Goal: Task Accomplishment & Management: Use online tool/utility

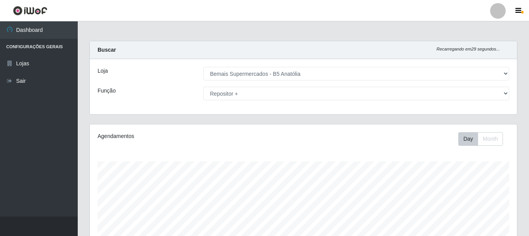
select select "405"
select select "82"
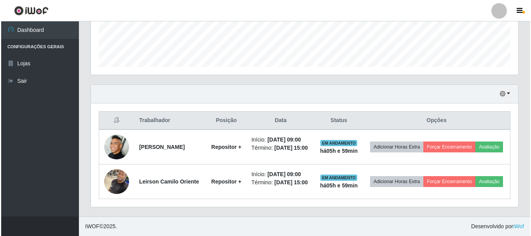
scroll to position [161, 427]
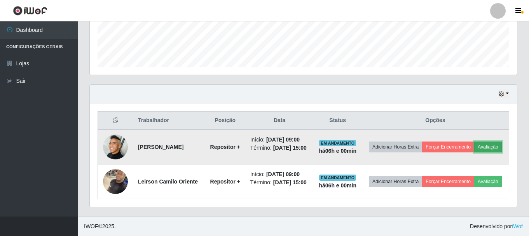
click at [488, 149] on button "Avaliação" at bounding box center [488, 147] width 28 height 11
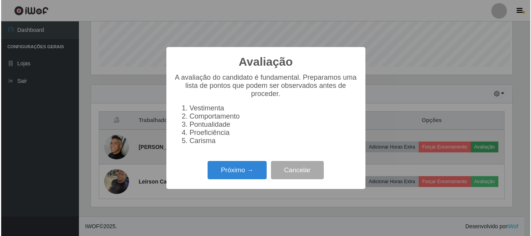
scroll to position [161, 424]
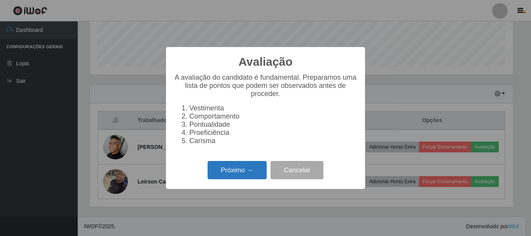
click at [263, 176] on button "Próximo →" at bounding box center [237, 170] width 59 height 18
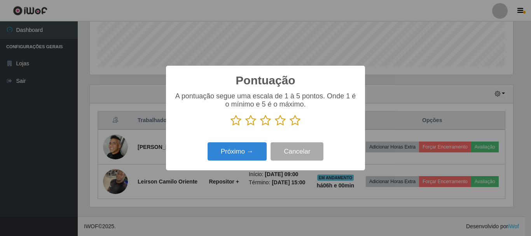
click at [296, 122] on icon at bounding box center [295, 121] width 11 height 12
click at [290, 126] on input "radio" at bounding box center [290, 126] width 0 height 0
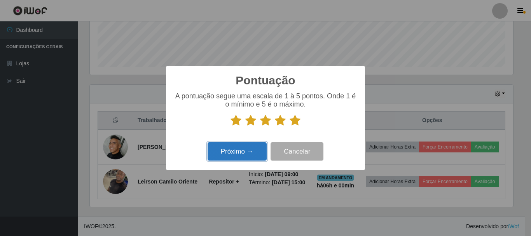
click at [250, 154] on button "Próximo →" at bounding box center [237, 151] width 59 height 18
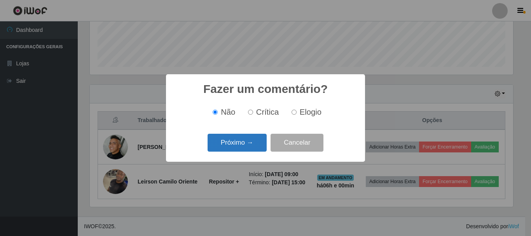
click at [249, 145] on button "Próximo →" at bounding box center [237, 143] width 59 height 18
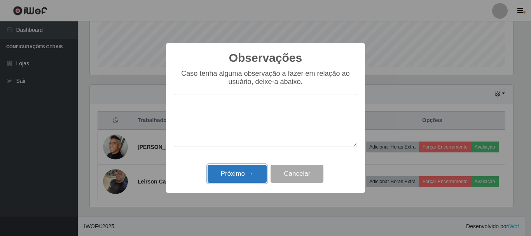
click at [244, 173] on button "Próximo →" at bounding box center [237, 174] width 59 height 18
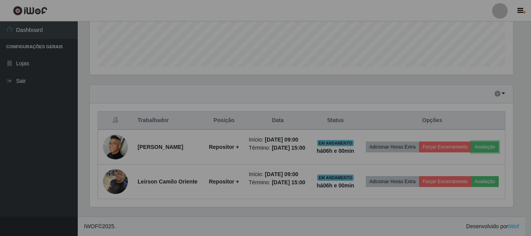
scroll to position [161, 427]
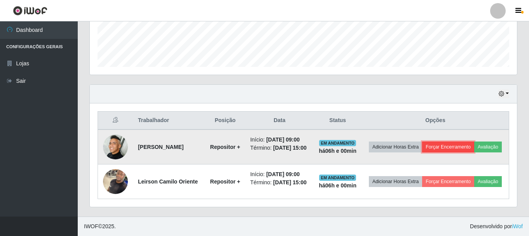
click at [461, 148] on button "Forçar Encerramento" at bounding box center [448, 147] width 52 height 11
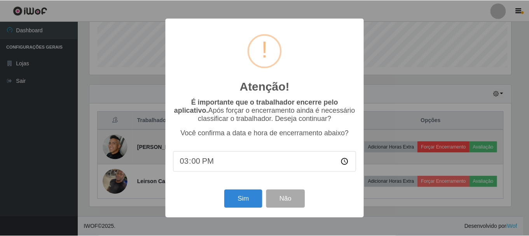
scroll to position [161, 424]
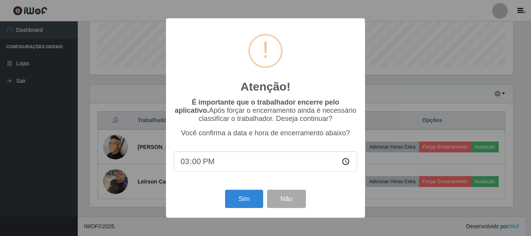
click at [233, 190] on div "Sim Não" at bounding box center [266, 199] width 184 height 22
click at [236, 198] on button "Sim" at bounding box center [244, 199] width 38 height 18
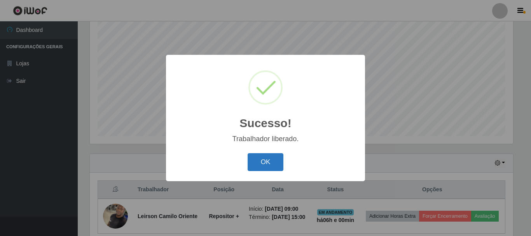
click at [252, 169] on button "OK" at bounding box center [266, 162] width 36 height 18
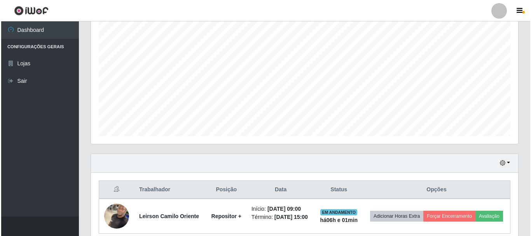
scroll to position [177, 0]
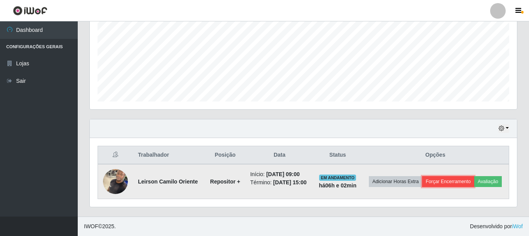
click at [463, 182] on button "Forçar Encerramento" at bounding box center [448, 181] width 52 height 11
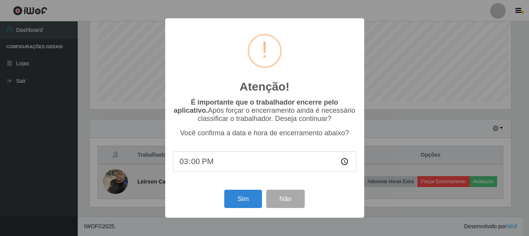
scroll to position [161, 424]
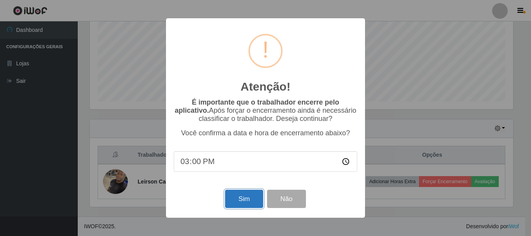
click at [237, 201] on button "Sim" at bounding box center [244, 199] width 38 height 18
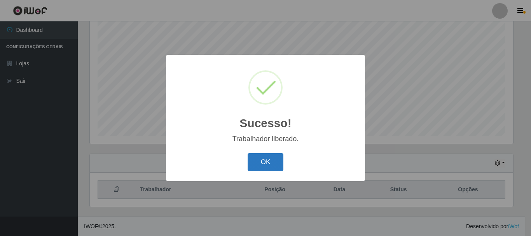
click at [263, 159] on button "OK" at bounding box center [266, 162] width 36 height 18
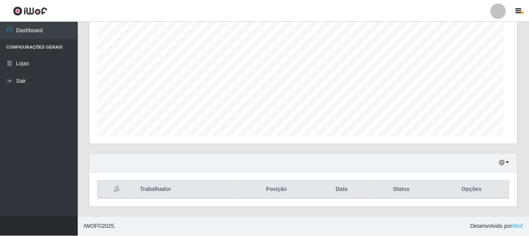
scroll to position [161, 427]
